Goal: Communication & Community: Ask a question

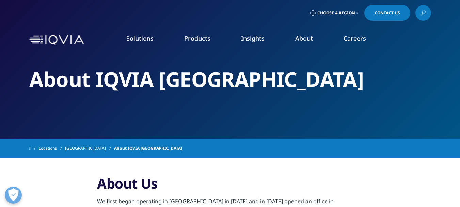
click at [342, 12] on span "Choose a Region" at bounding box center [336, 12] width 38 height 5
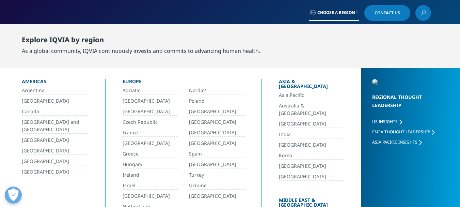
click at [151, 29] on div "Explore IQVIA by region As a global community, IQVIA continuously invests and c…" at bounding box center [144, 45] width 245 height 35
click at [349, 6] on link "Choose a Region" at bounding box center [334, 13] width 50 height 16
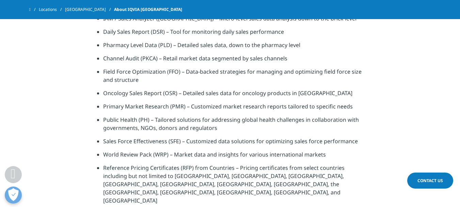
scroll to position [341, 0]
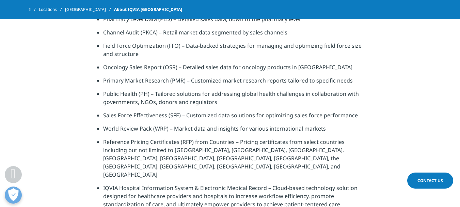
click at [430, 180] on span "Contact Us" at bounding box center [431, 180] width 26 height 6
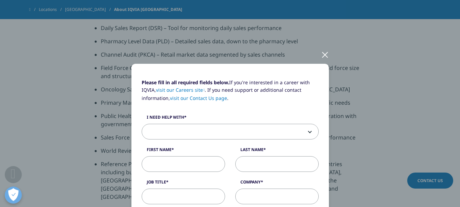
scroll to position [306, 0]
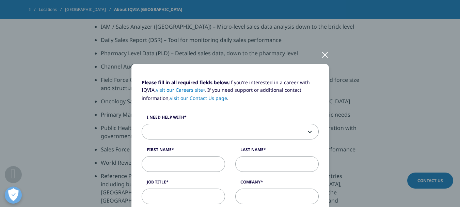
click at [235, 128] on span at bounding box center [230, 132] width 176 height 16
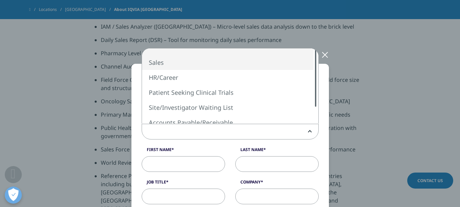
select select "Sales"
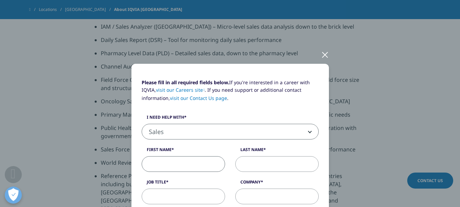
click at [167, 161] on input "First Name" at bounding box center [183, 164] width 83 height 16
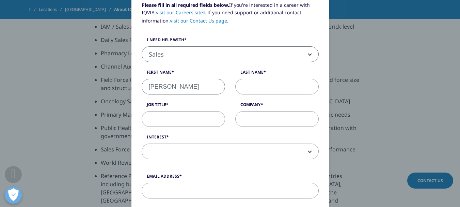
scroll to position [102, 0]
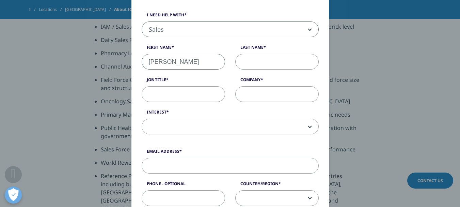
type input "[PERSON_NAME]"
click at [154, 90] on input "Job Title" at bounding box center [183, 94] width 83 height 16
type input "marketing executive"
click at [247, 92] on input "Company" at bounding box center [276, 94] width 83 height 16
type input "ajm pharma"
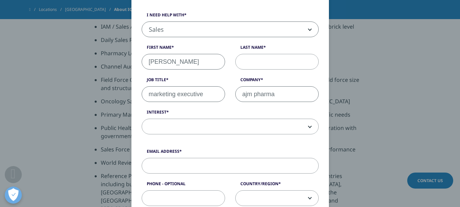
click at [250, 123] on span at bounding box center [230, 127] width 176 height 16
